Goal: Task Accomplishment & Management: Use online tool/utility

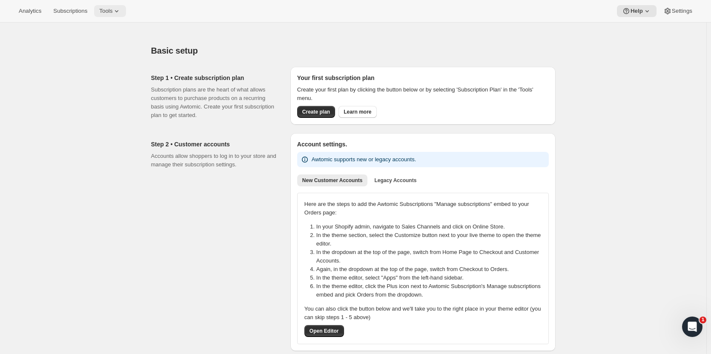
click at [107, 15] on button "Tools" at bounding box center [110, 11] width 32 height 12
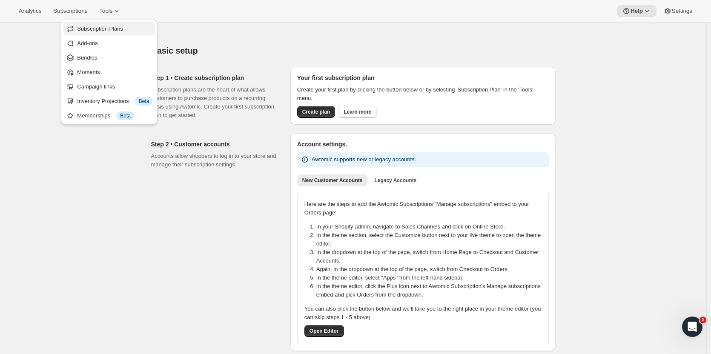
click at [111, 29] on span "Subscription Plans" at bounding box center [100, 29] width 46 height 6
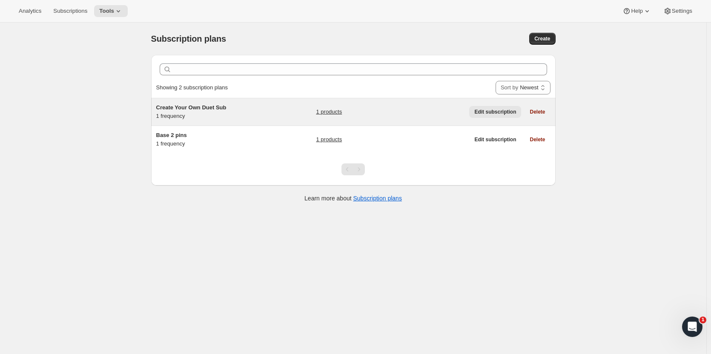
click at [503, 114] on span "Edit subscription" at bounding box center [495, 112] width 42 height 7
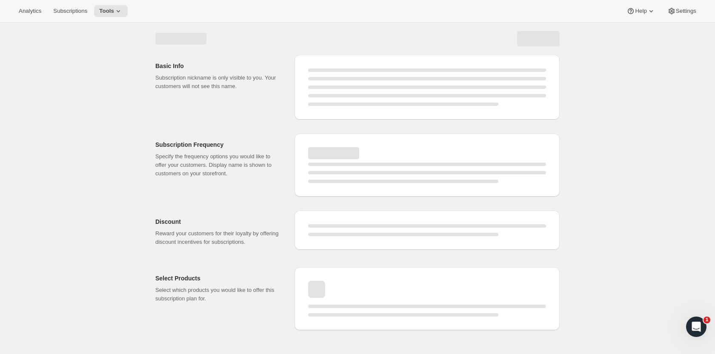
select select "WEEK"
select select "MONTH"
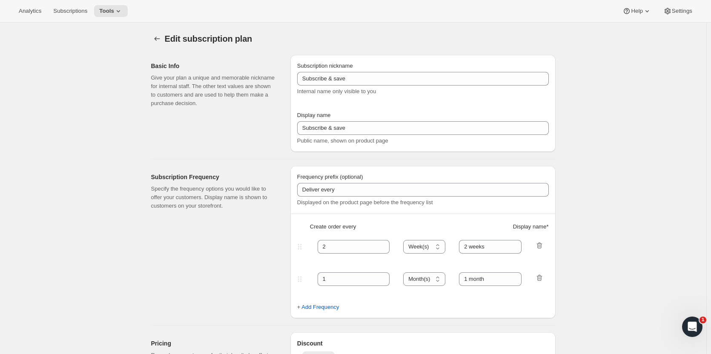
type input "Create Your Own Duet Sub"
type input "Create Your Own Duet Subscription"
type input "Your choice of 2 pins + 1 sticker with delivery every"
type input "1"
select select "MONTH"
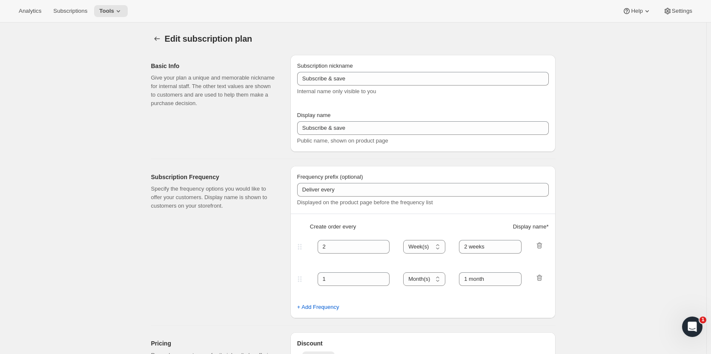
type input "1 month"
type input "10.0"
select select "FIXED_AMOUNT"
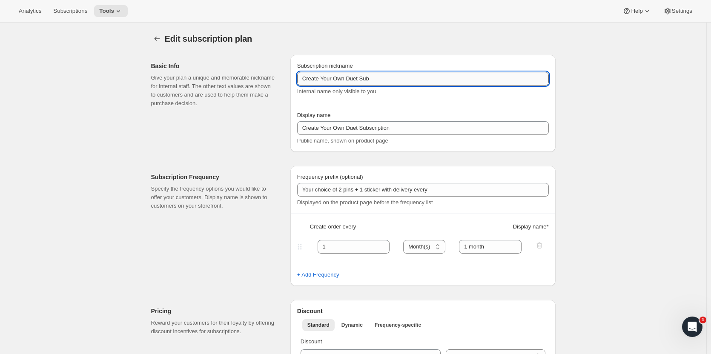
click at [359, 79] on input "Create Your Own Duet Sub" at bounding box center [423, 79] width 252 height 14
type input "Create Your Own Pinalicious Sub"
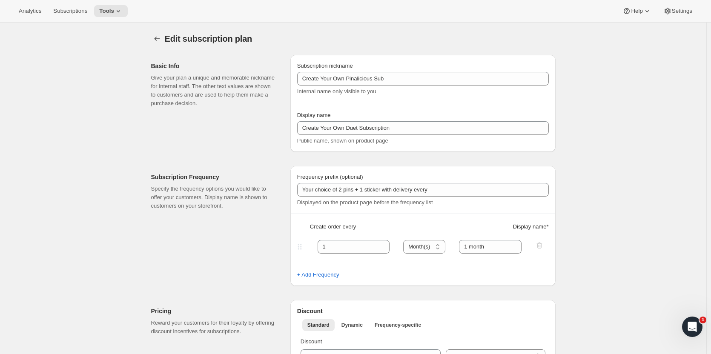
click at [415, 58] on div "Subscription nickname Create Your Own Pinalicious Sub Internal name only visibl…" at bounding box center [422, 103] width 265 height 97
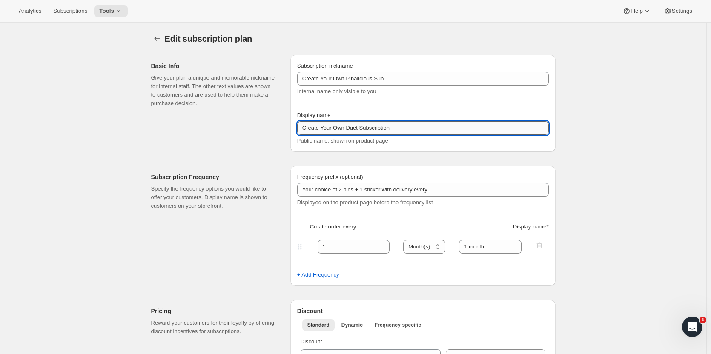
click at [358, 127] on input "Create Your Own Duet Subscription" at bounding box center [423, 128] width 252 height 14
type input "Create Your Own Pinalicious Subscription"
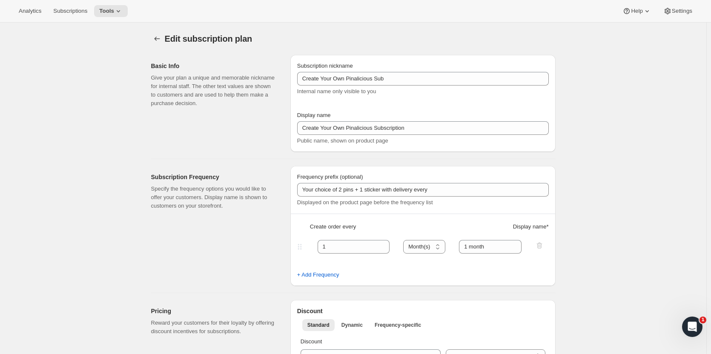
click at [412, 104] on div "Subscription nickname Create Your Own Pinalicious Sub Internal name only visibl…" at bounding box center [423, 103] width 252 height 83
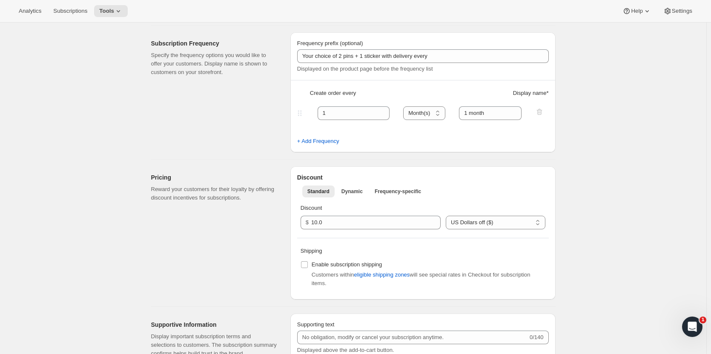
scroll to position [133, 0]
click at [350, 192] on span "Dynamic" at bounding box center [351, 192] width 21 height 7
select select "FIXED_AMOUNT"
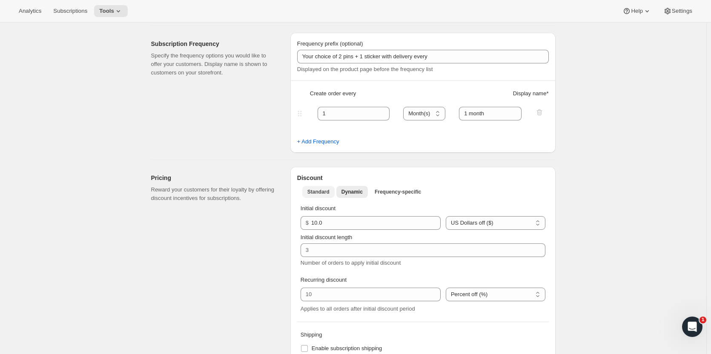
click at [319, 192] on span "Standard" at bounding box center [318, 192] width 22 height 7
select select "FIXED_AMOUNT"
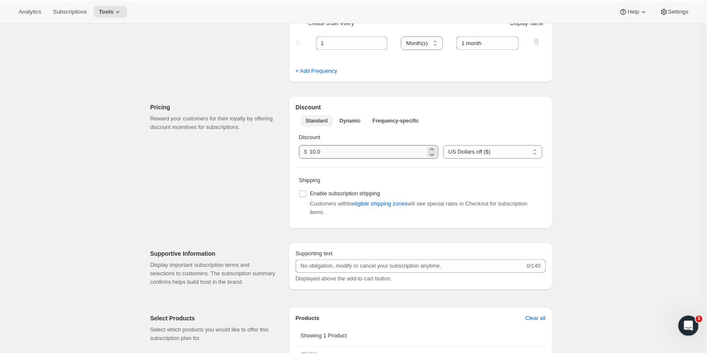
scroll to position [0, 0]
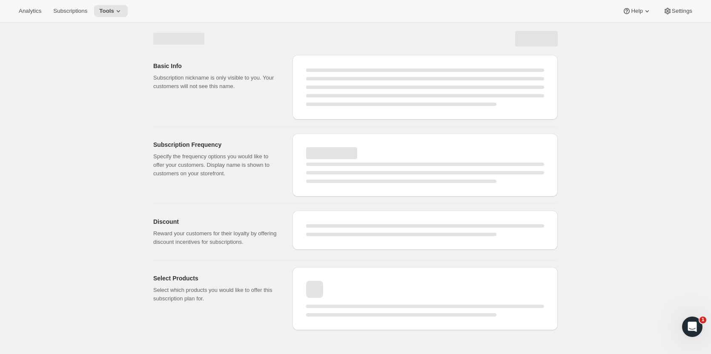
select select "MONTH"
select select "FIXED_AMOUNT"
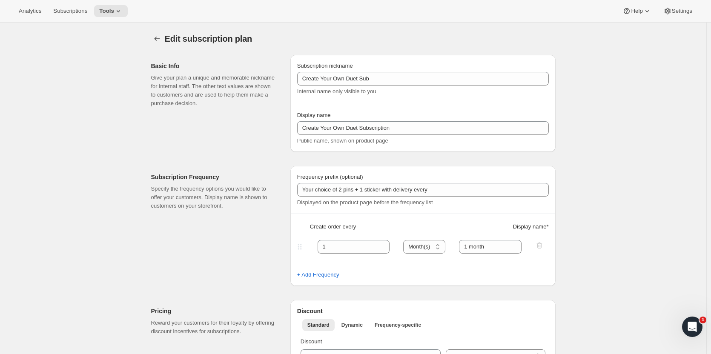
type input "Create Your Own Pinalicious Sub"
type input "Create Your Own Pinalicious Subscription"
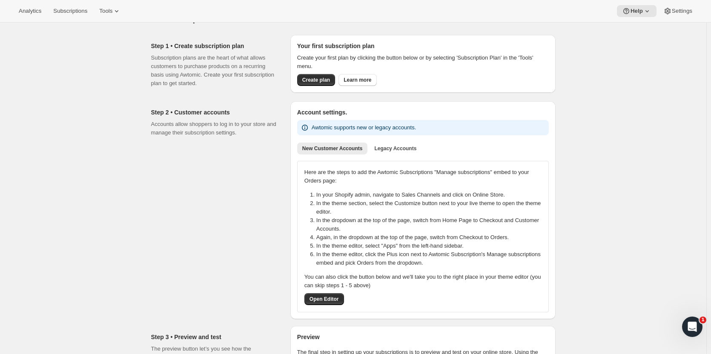
scroll to position [32, 0]
click at [109, 17] on button "Tools" at bounding box center [110, 11] width 32 height 12
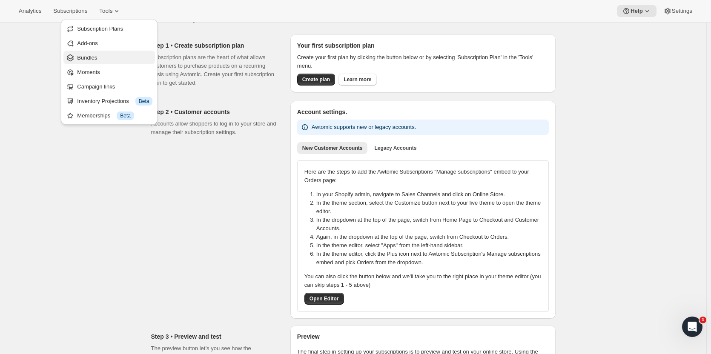
click at [88, 56] on span "Bundles" at bounding box center [87, 57] width 20 height 6
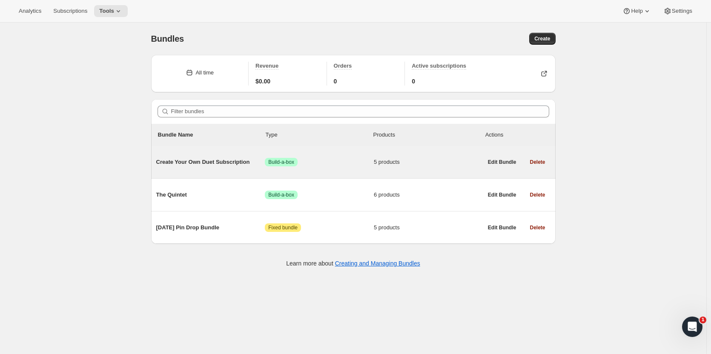
click at [214, 162] on span "Create Your Own Duet Subscription" at bounding box center [210, 162] width 109 height 9
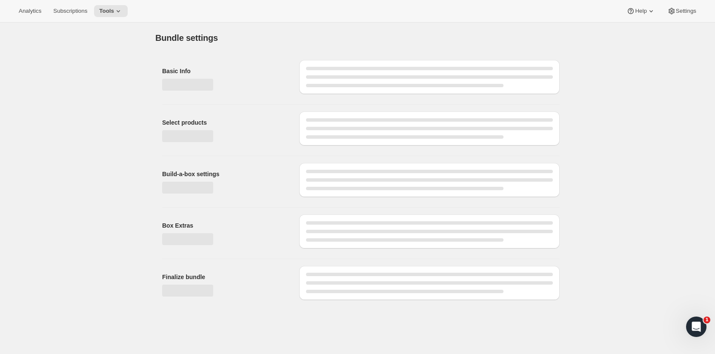
type input "Create Your Own Duet Subscription"
radio input "true"
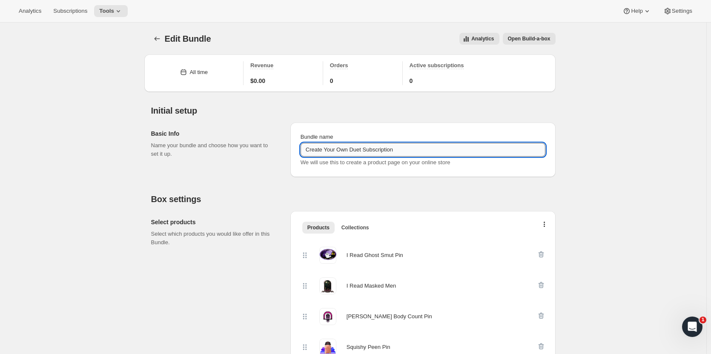
click at [362, 151] on input "Create Your Own Duet Subscription" at bounding box center [422, 150] width 245 height 14
type input "Create Your Own Pinalicious Subscription"
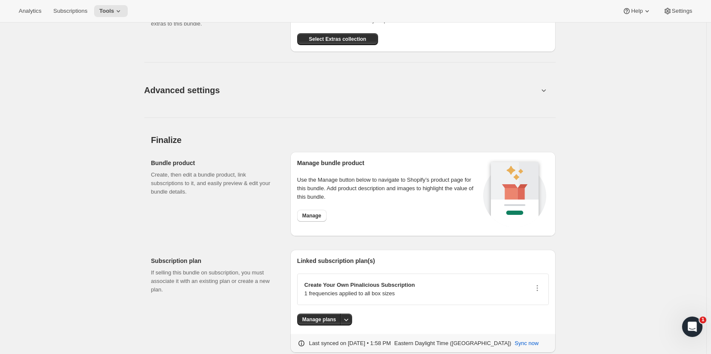
scroll to position [694, 0]
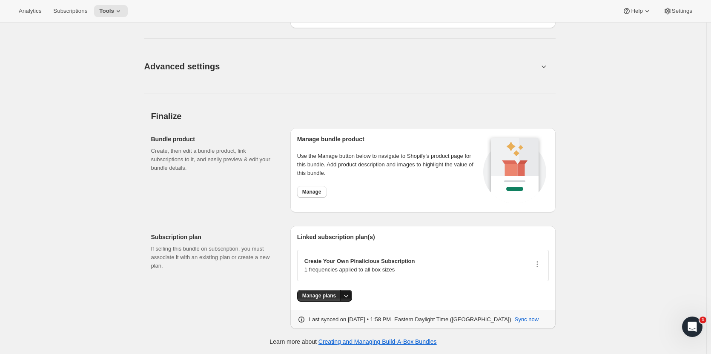
click at [346, 297] on icon "More actions" at bounding box center [346, 296] width 9 height 9
click at [380, 256] on div "Create Your Own Pinalicious Subscription 1 frequencies applied to all box sizes" at bounding box center [423, 265] width 252 height 31
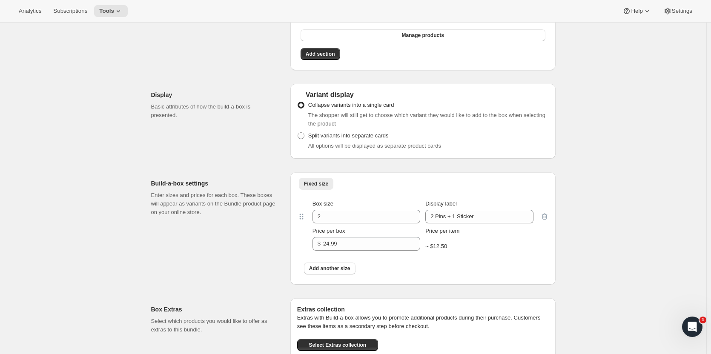
scroll to position [283, 0]
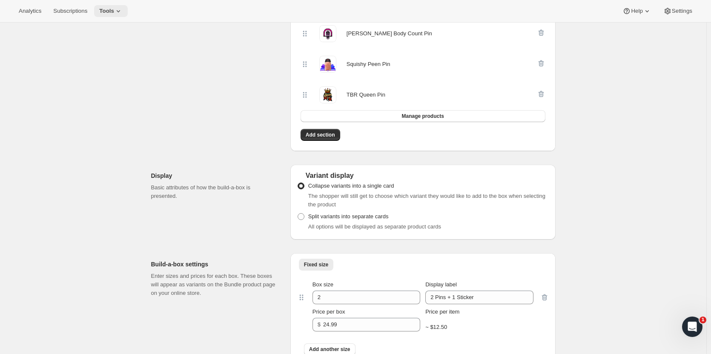
click at [117, 12] on icon at bounding box center [118, 11] width 3 height 2
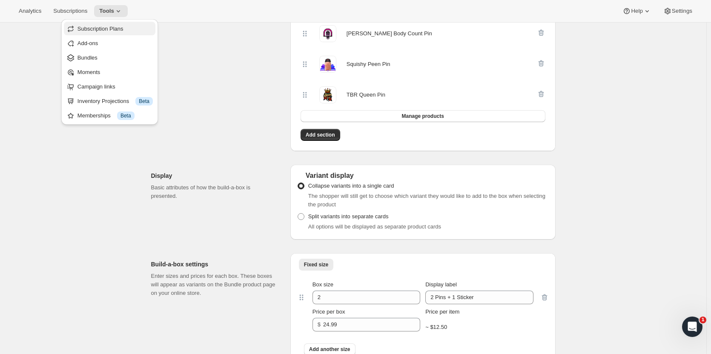
click at [107, 29] on span "Subscription Plans" at bounding box center [100, 29] width 46 height 6
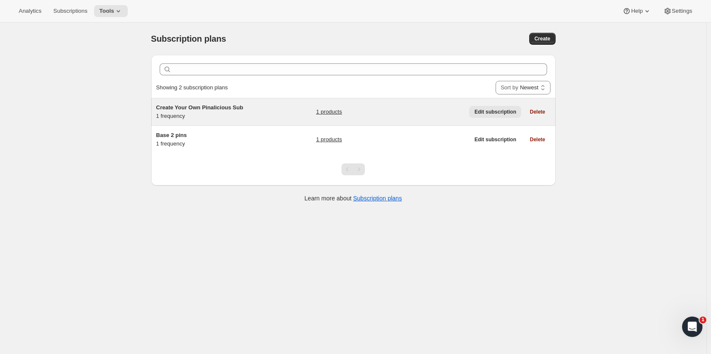
click at [503, 116] on button "Edit subscription" at bounding box center [495, 112] width 52 height 12
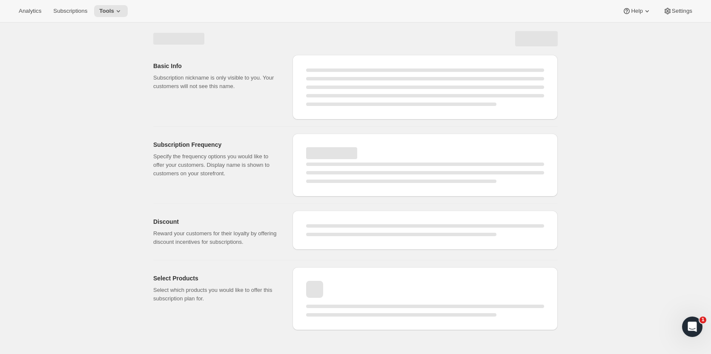
select select "WEEK"
select select "MONTH"
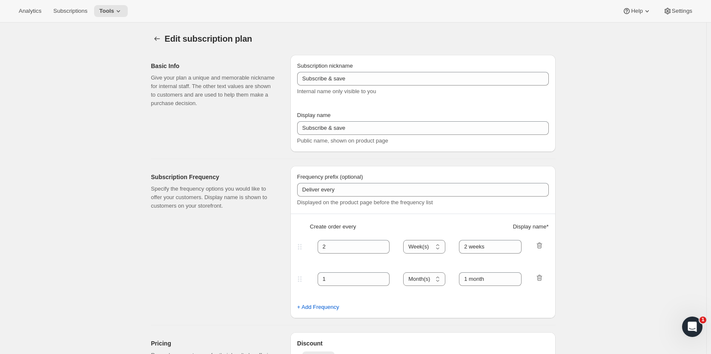
type input "Create Your Own Pinalicious Sub"
type input "Create Your Own Pinalicious Subscription"
type input "Your choice of 2 pins + 1 sticker with delivery every"
type input "1"
select select "MONTH"
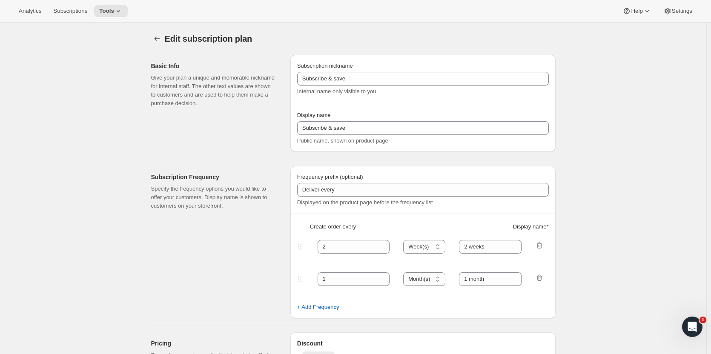
type input "1 month"
type input "10.0"
select select "FIXED_AMOUNT"
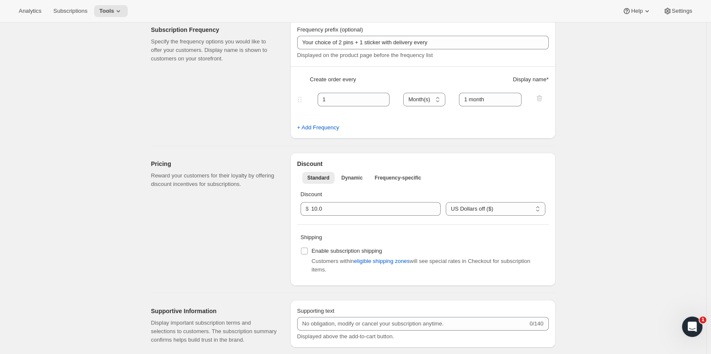
scroll to position [148, 0]
click at [380, 204] on input "10.0" at bounding box center [369, 209] width 117 height 14
click at [365, 208] on input "number" at bounding box center [369, 209] width 117 height 14
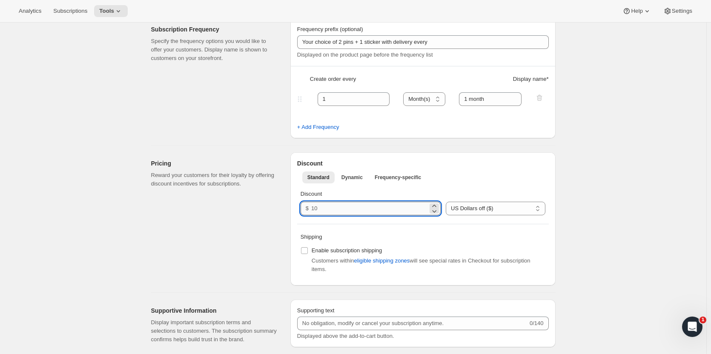
type input "0"
click at [406, 236] on p "Shipping" at bounding box center [422, 237] width 245 height 9
click at [356, 178] on span "Dynamic" at bounding box center [351, 177] width 21 height 7
select select "FIXED_AMOUNT"
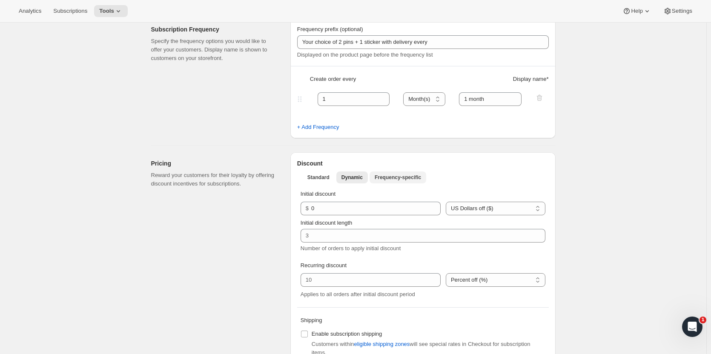
click at [396, 172] on button "Frequency-specific" at bounding box center [397, 178] width 57 height 12
select select "FIXED_AMOUNT"
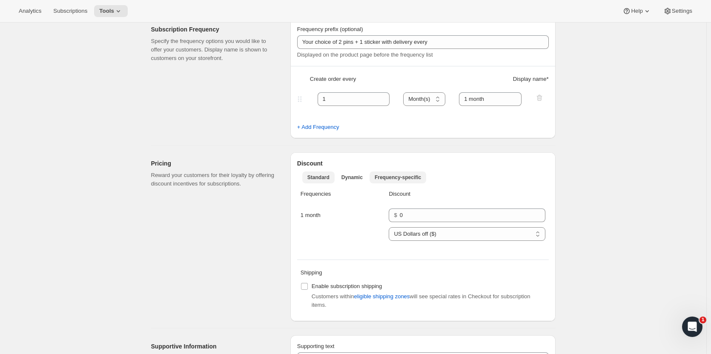
click at [321, 180] on span "Standard" at bounding box center [318, 177] width 22 height 7
select select "FIXED_AMOUNT"
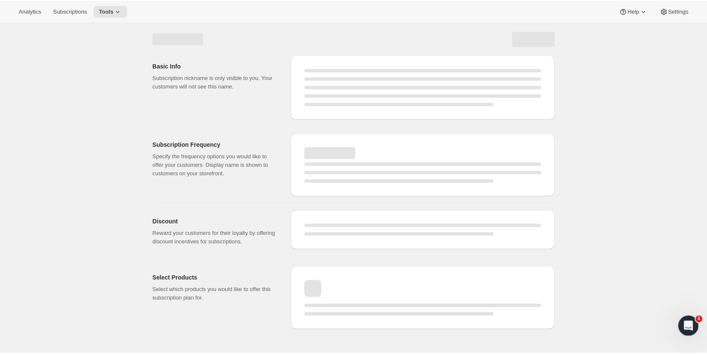
scroll to position [0, 0]
select select "MONTH"
select select "FIXED_AMOUNT"
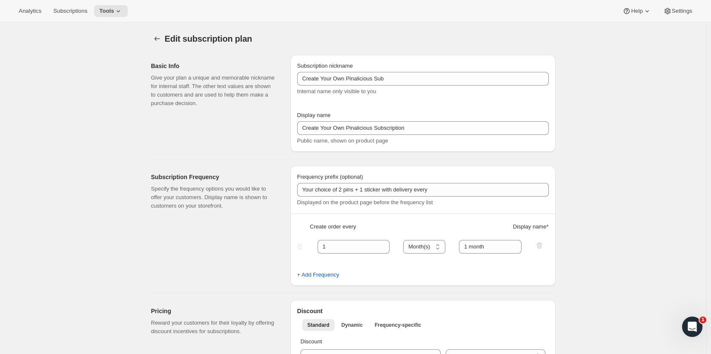
type input "0.0"
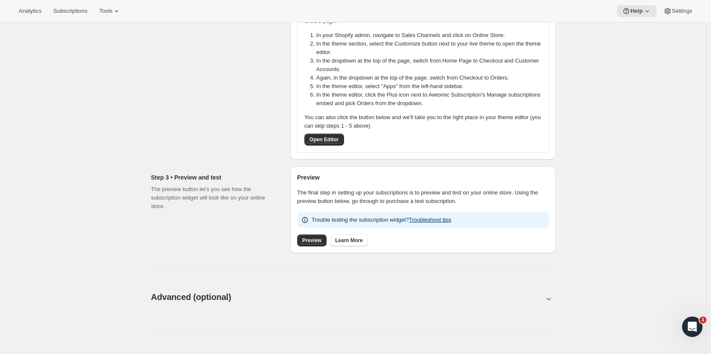
scroll to position [192, 0]
click at [319, 242] on span "Preview" at bounding box center [311, 240] width 19 height 7
click at [681, 325] on div "Basic setup. This page is ready Basic setup Step 1 • Create subscription plan S…" at bounding box center [353, 293] width 706 height 924
click at [683, 323] on div "Open Intercom Messenger" at bounding box center [691, 326] width 28 height 28
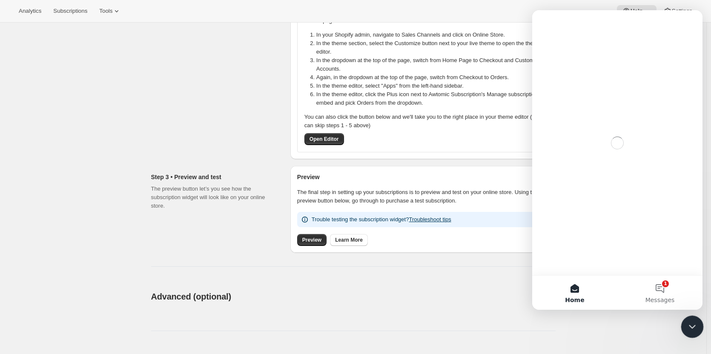
scroll to position [0, 0]
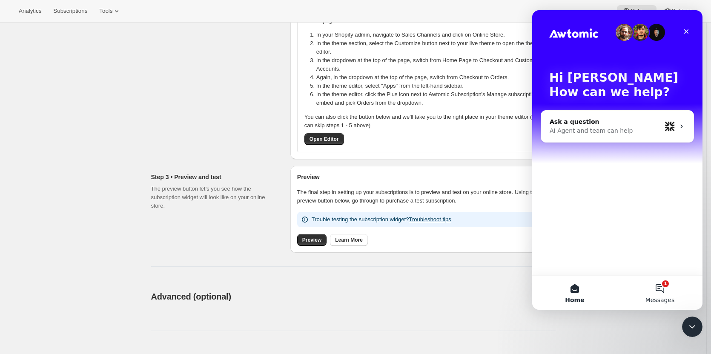
click at [661, 284] on button "1 Messages" at bounding box center [659, 293] width 85 height 34
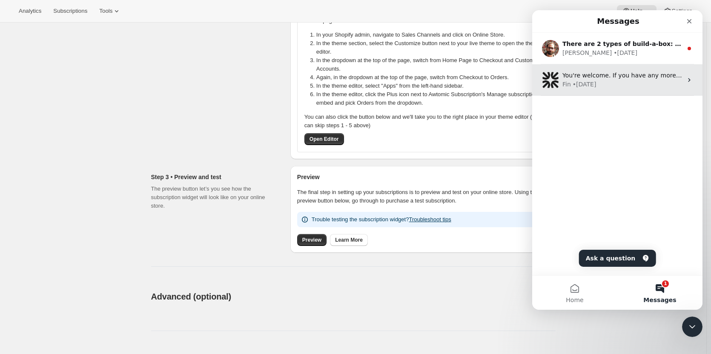
click at [638, 80] on div "Fin • [DATE]" at bounding box center [622, 84] width 120 height 9
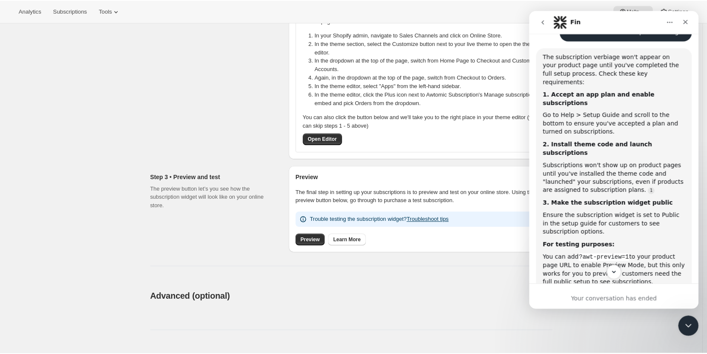
scroll to position [1101, 0]
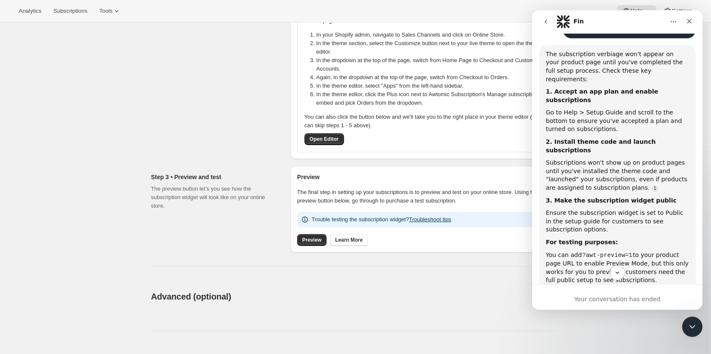
click at [582, 252] on code "?awt-preview=1" at bounding box center [607, 256] width 51 height 8
click at [579, 251] on div "You can add ?awt-preview=1 to your product page URL to enable Preview Mode, but…" at bounding box center [617, 268] width 143 height 34
drag, startPoint x: 579, startPoint y: 159, endPoint x: 632, endPoint y: 159, distance: 53.2
click at [632, 251] on div "You can add ?awt-preview=1 to your product page URL to enable Preview Mode, but…" at bounding box center [617, 268] width 143 height 34
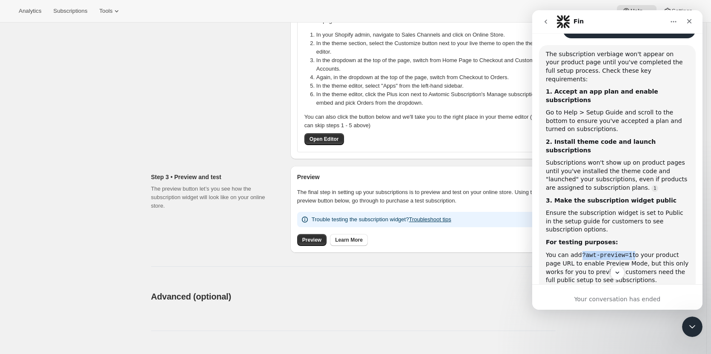
click at [623, 252] on code "?awt-preview=1" at bounding box center [607, 256] width 51 height 8
drag, startPoint x: 580, startPoint y: 159, endPoint x: 629, endPoint y: 155, distance: 48.7
click at [629, 252] on code "?awt-preview=1" at bounding box center [607, 256] width 51 height 8
copy code "?awt-preview=1"
